Goal: Check status

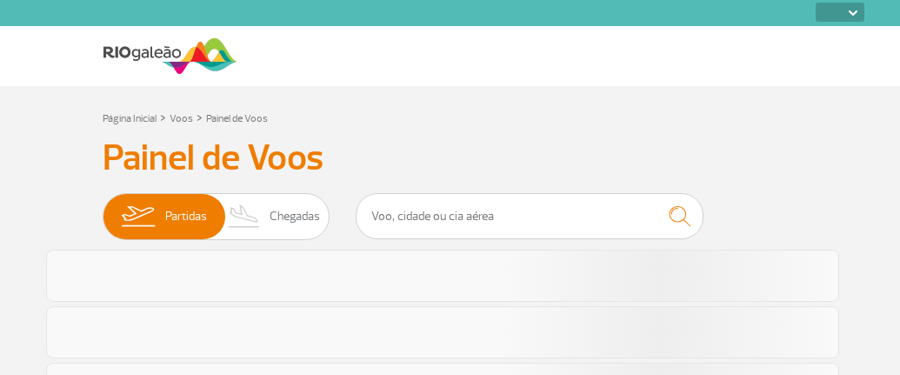
select select
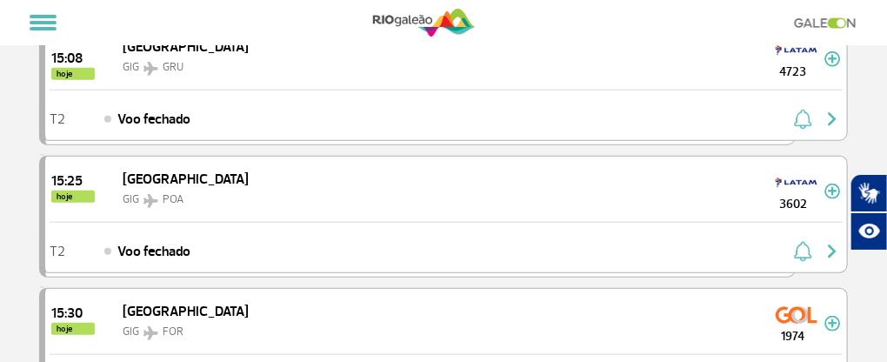
scroll to position [383, 0]
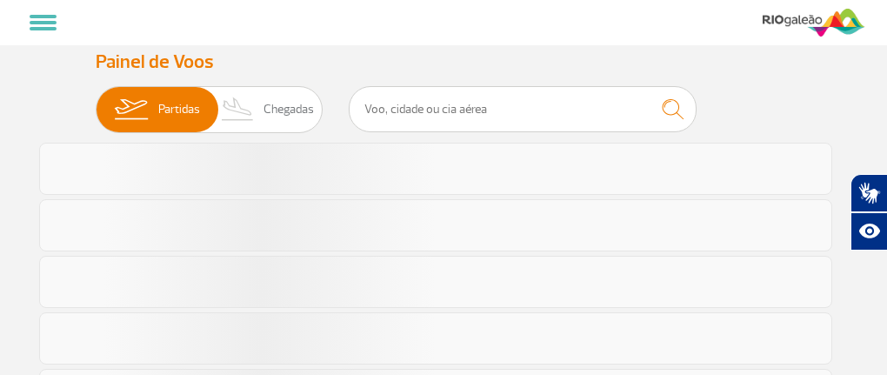
select select
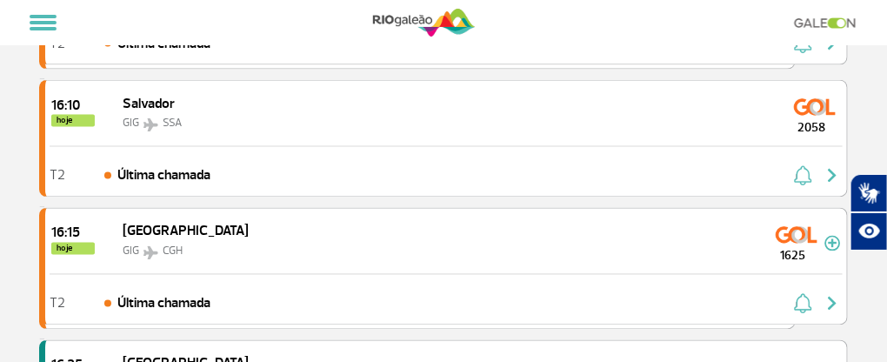
scroll to position [869, 0]
